Goal: Task Accomplishment & Management: Complete application form

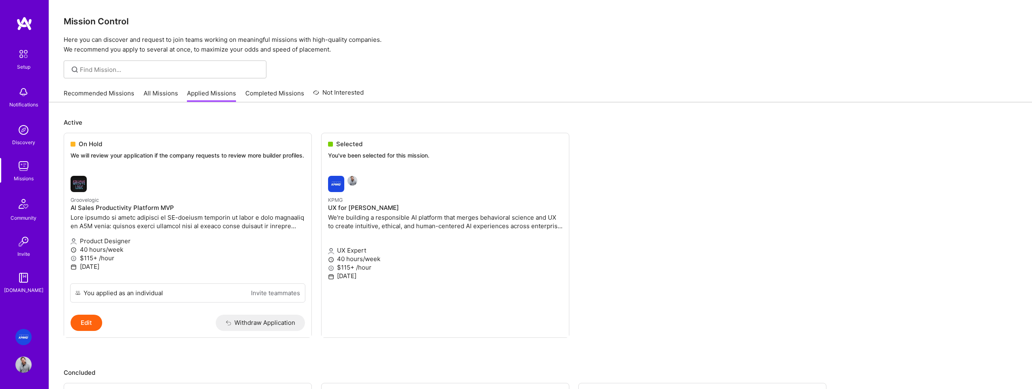
click at [34, 170] on link "Missions" at bounding box center [23, 170] width 50 height 25
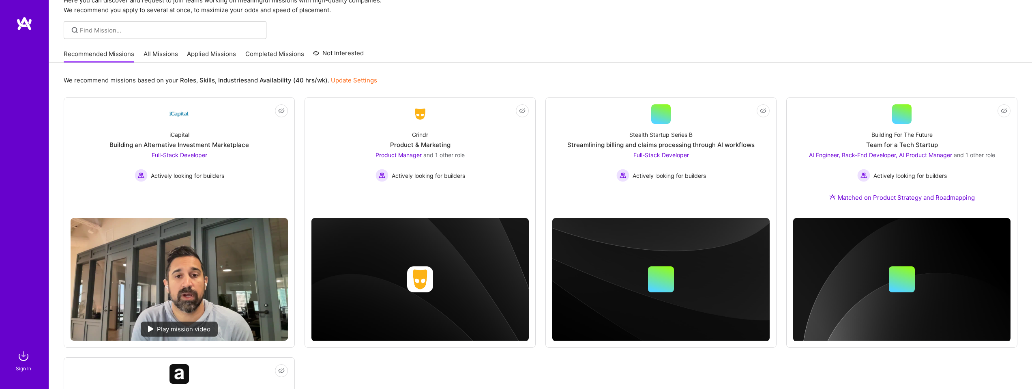
scroll to position [45, 0]
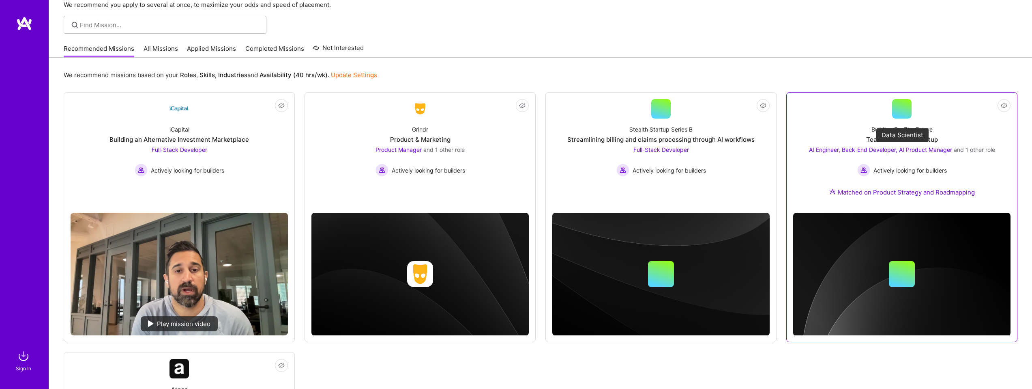
click at [978, 149] on span "and 1 other role" at bounding box center [974, 149] width 41 height 7
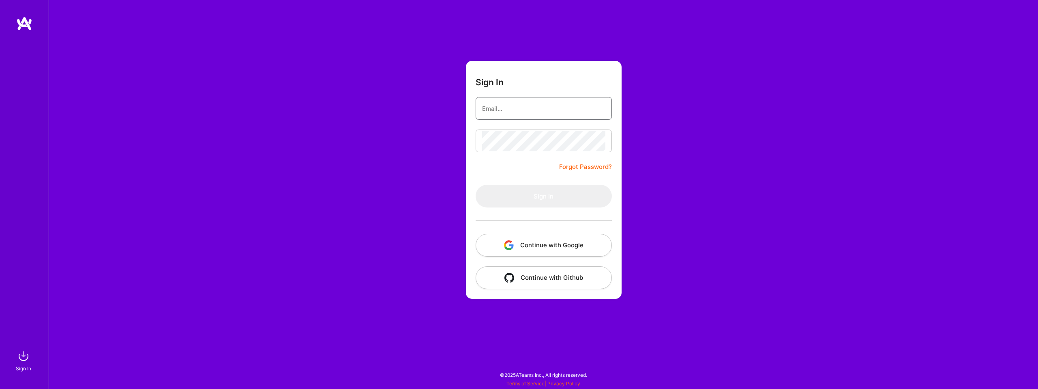
type input "[EMAIL_ADDRESS][DOMAIN_NAME]"
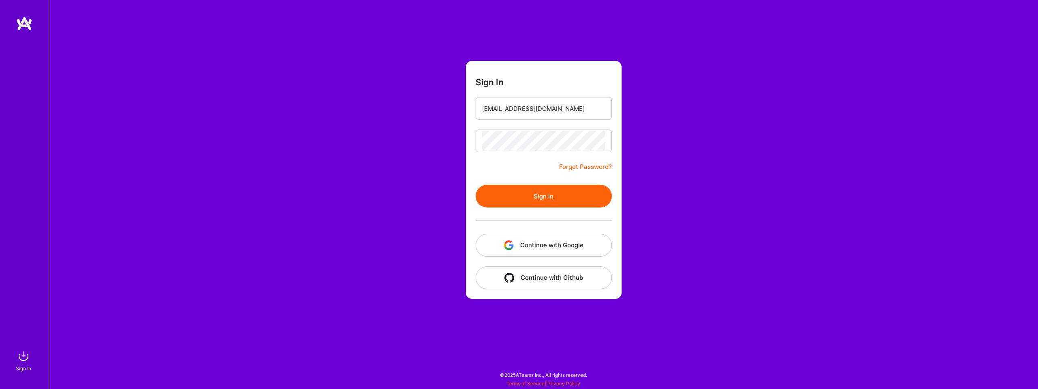
click at [539, 191] on button "Sign In" at bounding box center [544, 196] width 136 height 23
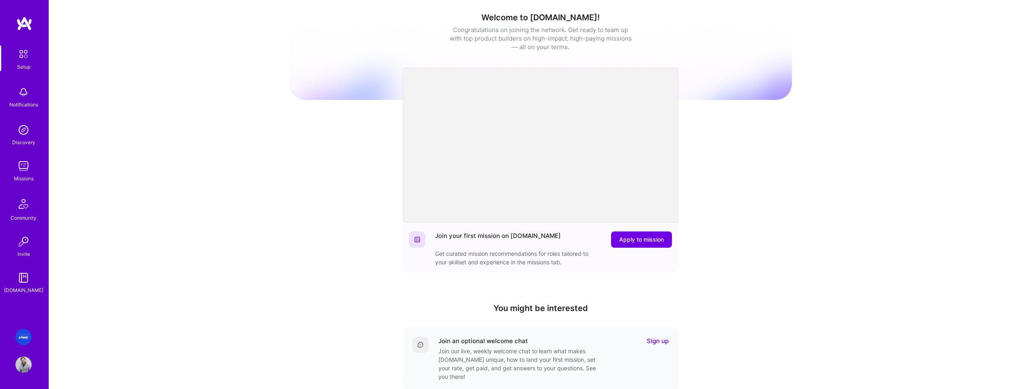
click at [29, 169] on img at bounding box center [23, 166] width 16 height 16
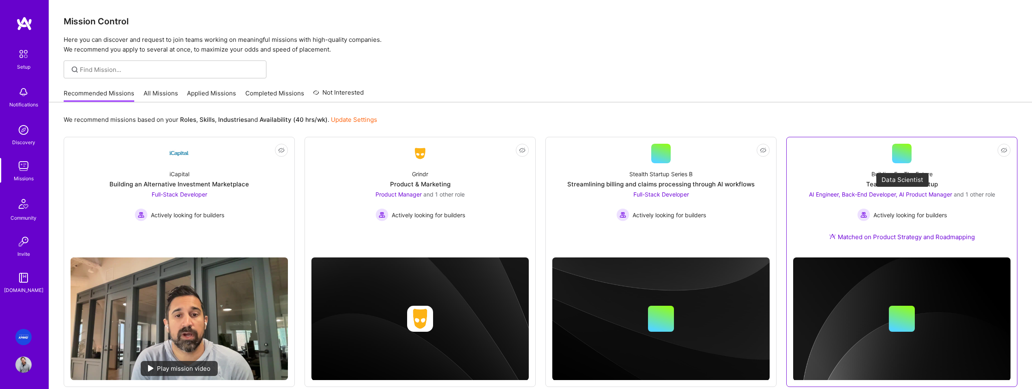
click at [975, 194] on span "and 1 other role" at bounding box center [974, 194] width 41 height 7
